Goal: Find specific page/section: Find specific page/section

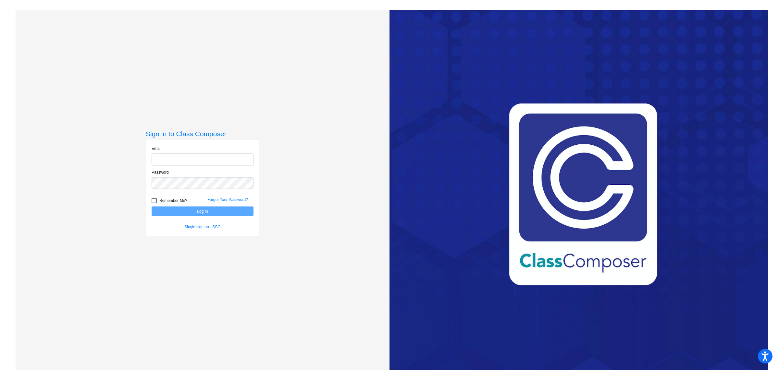
type input "[EMAIL_ADDRESS][PERSON_NAME][DOMAIN_NAME]"
click at [196, 212] on button "Log In" at bounding box center [203, 210] width 102 height 9
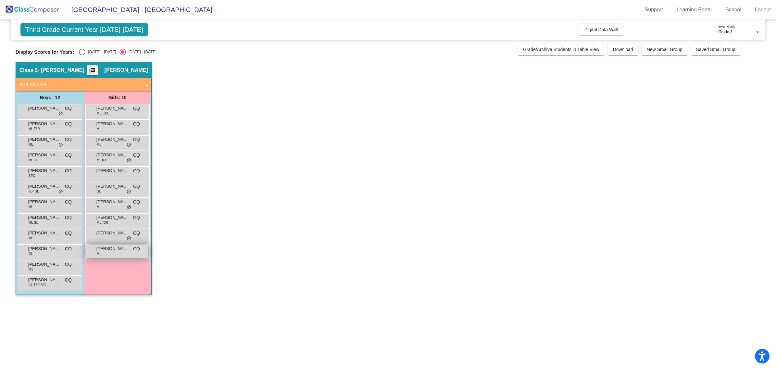
click at [111, 254] on div "Yaraina [PERSON_NAME] [PERSON_NAME] CQ lock do_not_disturb_alt" at bounding box center [117, 251] width 62 height 13
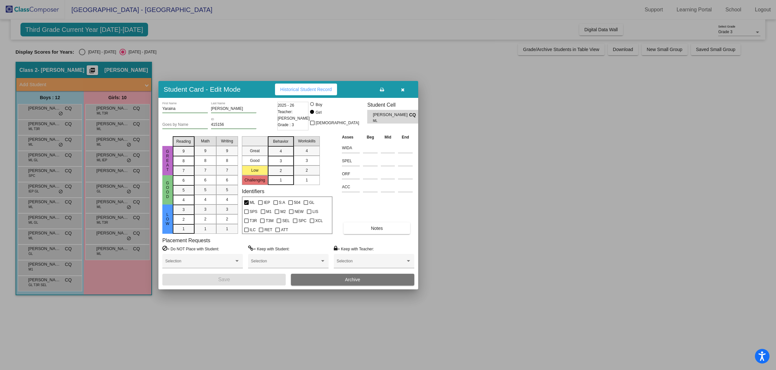
click at [299, 93] on button "Historical Student Record" at bounding box center [306, 89] width 62 height 12
click at [404, 94] on button "button" at bounding box center [402, 89] width 21 height 12
